Goal: Task Accomplishment & Management: Complete application form

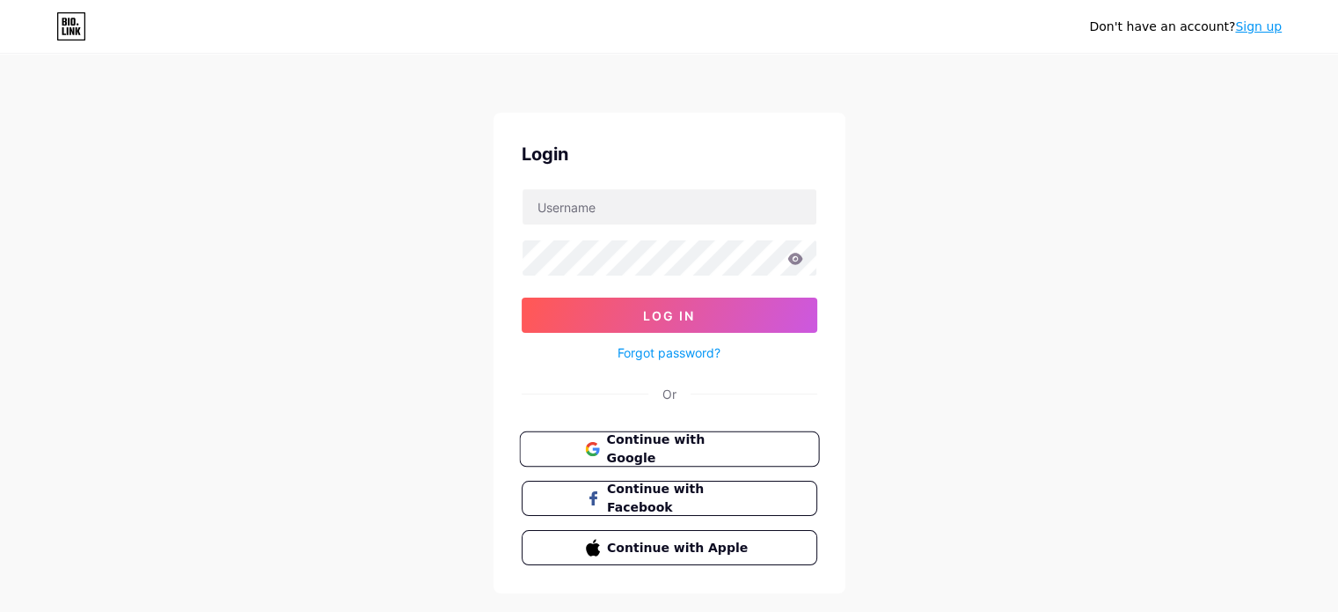
click at [719, 452] on span "Continue with Google" at bounding box center [679, 449] width 147 height 38
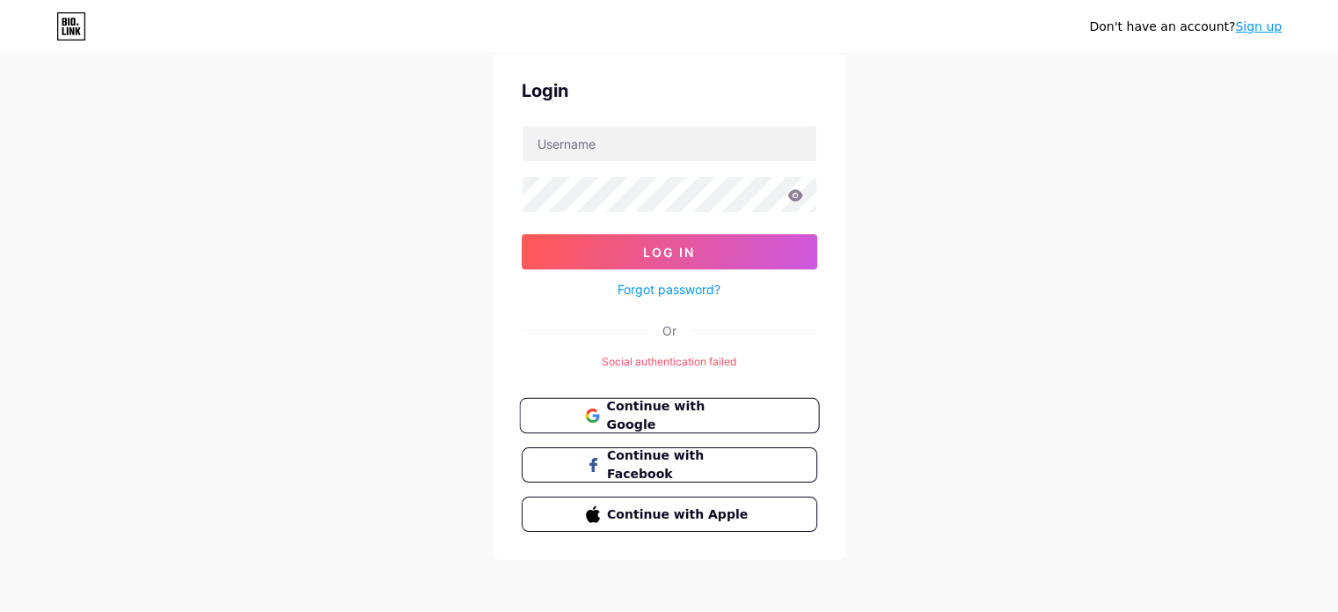
scroll to position [65, 0]
click at [723, 407] on span "Continue with Google" at bounding box center [679, 414] width 147 height 38
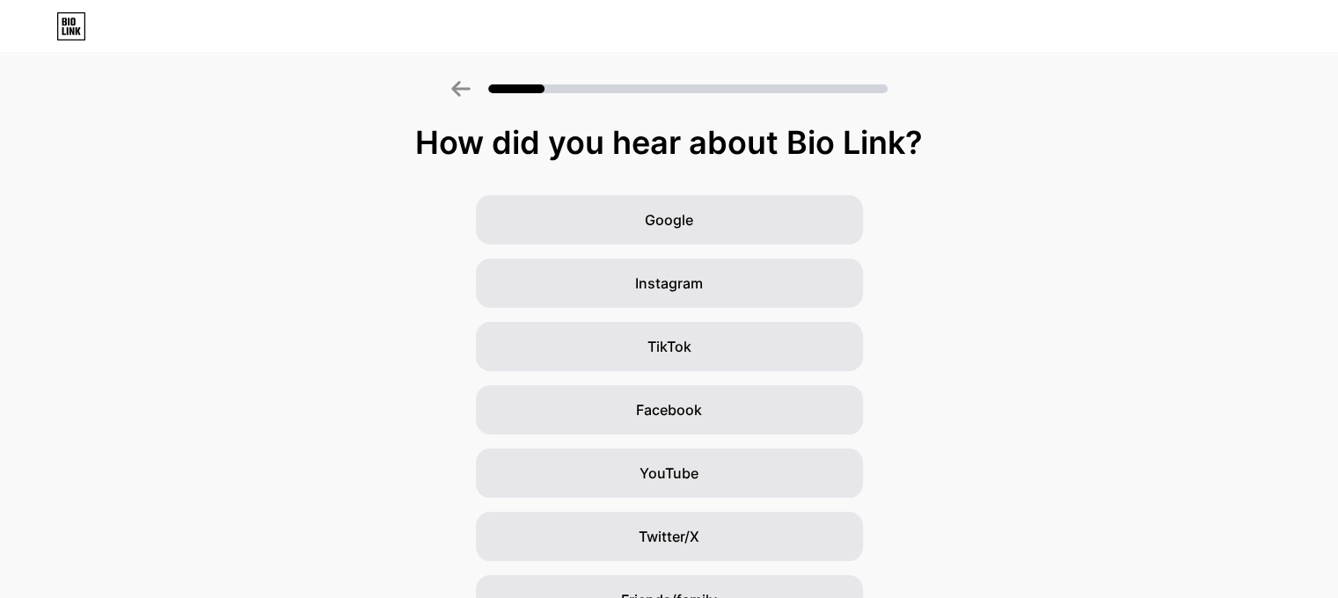
scroll to position [88, 0]
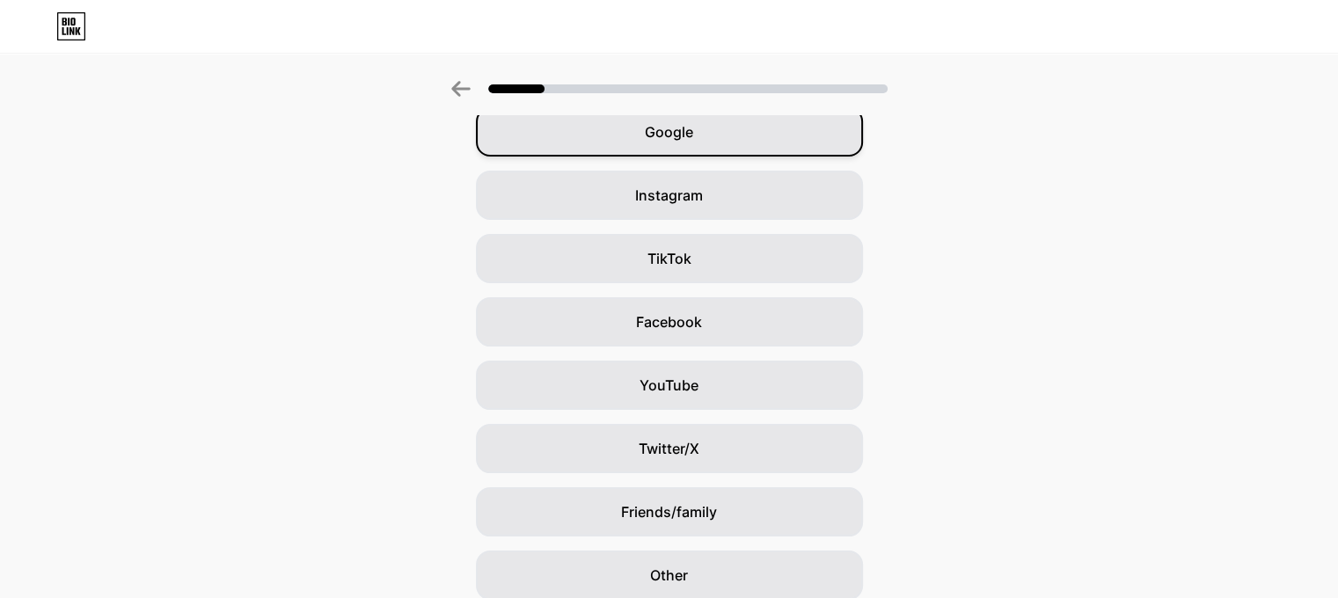
click at [703, 140] on div "Google" at bounding box center [669, 131] width 387 height 49
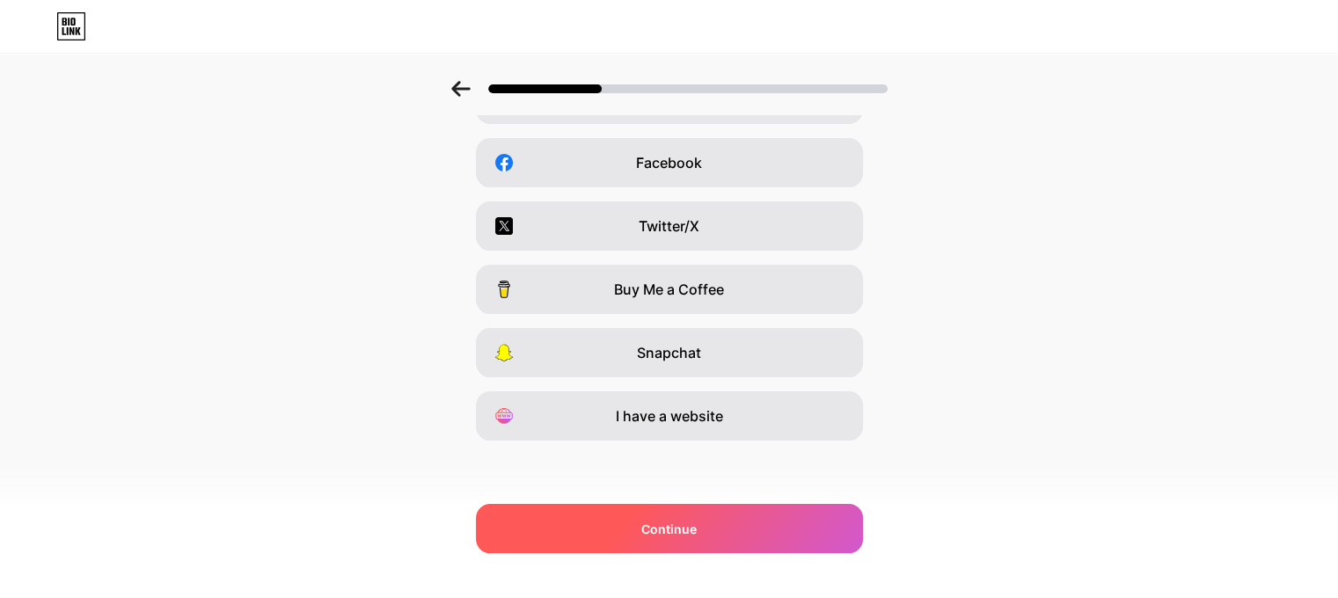
scroll to position [248, 0]
click at [693, 532] on span "Continue" at bounding box center [669, 529] width 55 height 18
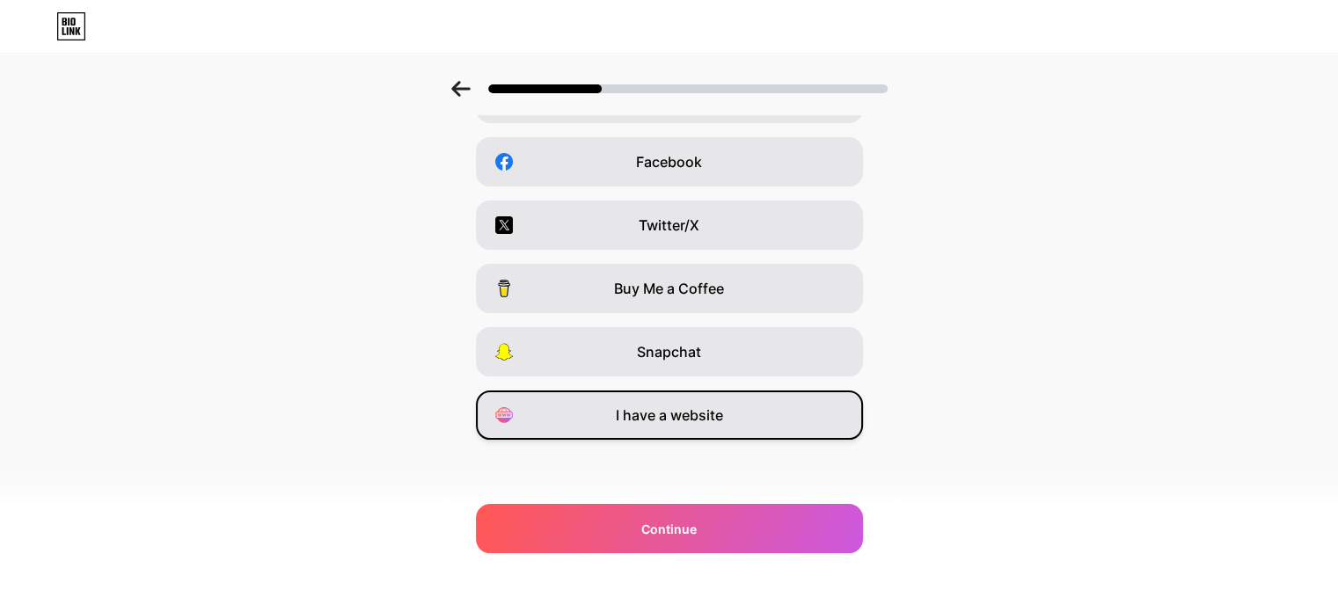
click at [722, 416] on span "I have a website" at bounding box center [669, 415] width 107 height 21
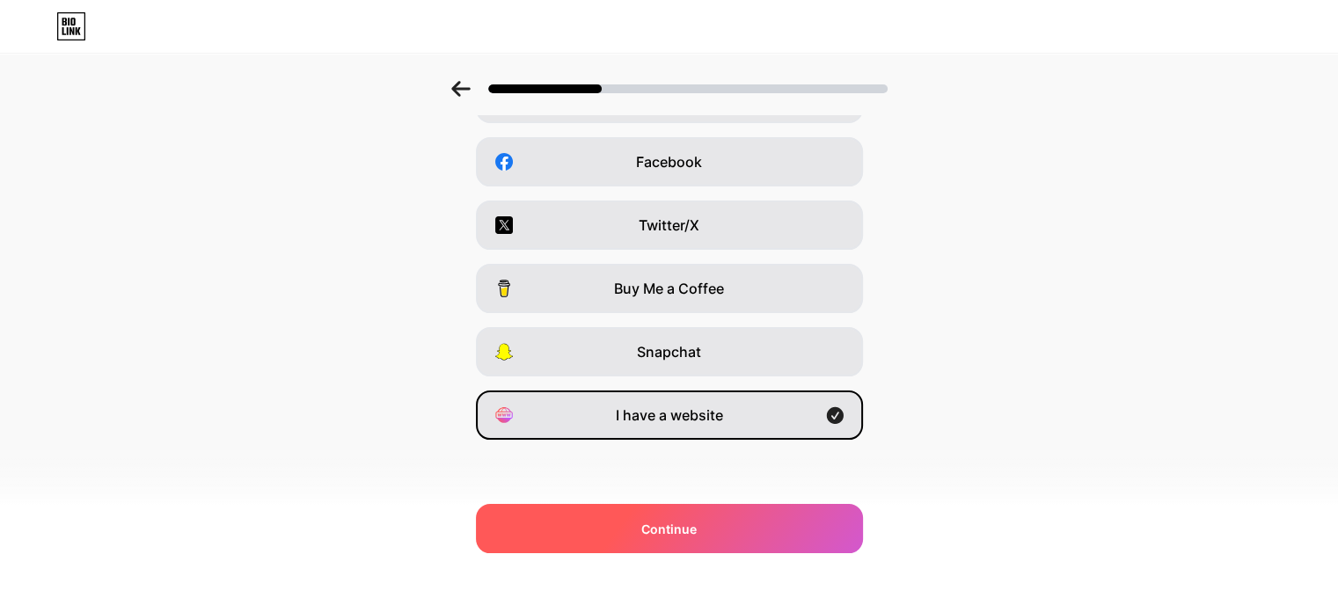
click at [722, 525] on div "Continue" at bounding box center [669, 528] width 387 height 49
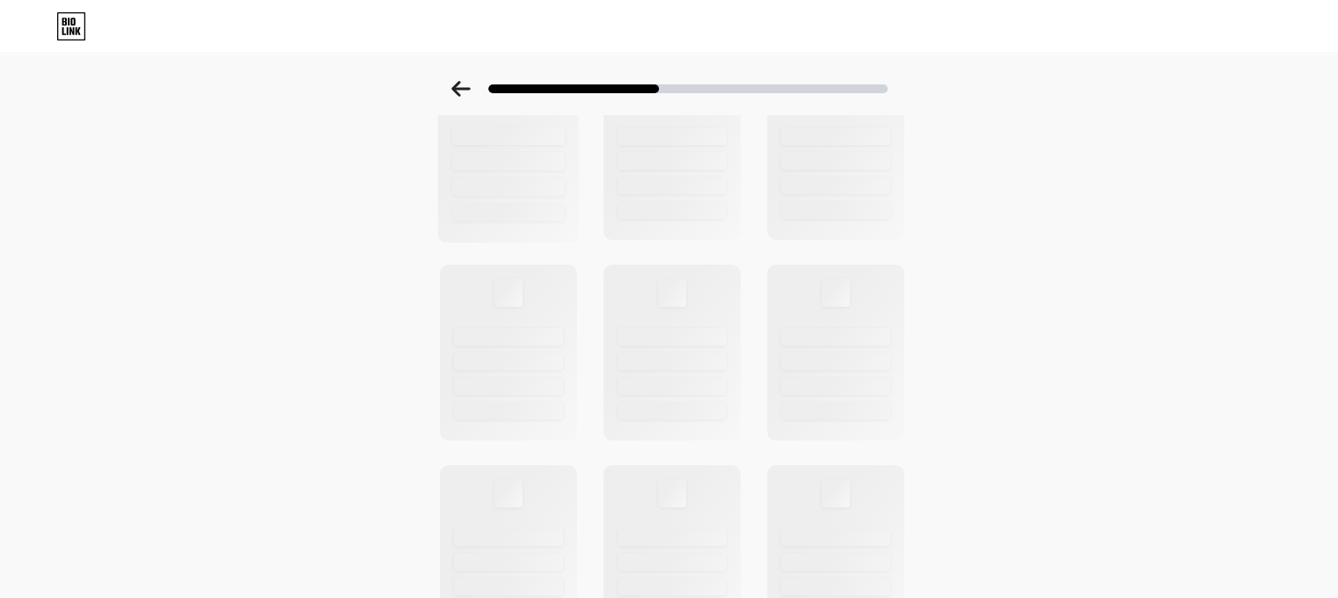
scroll to position [88, 0]
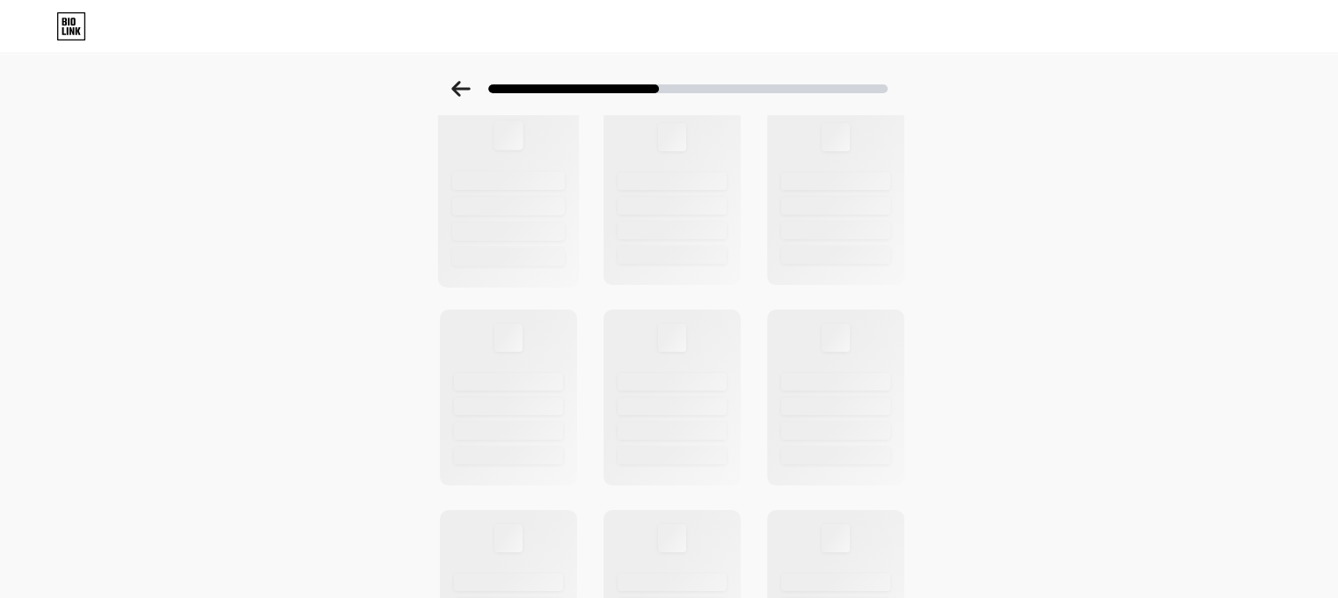
click at [503, 203] on div at bounding box center [508, 206] width 113 height 18
